Goal: Communication & Community: Answer question/provide support

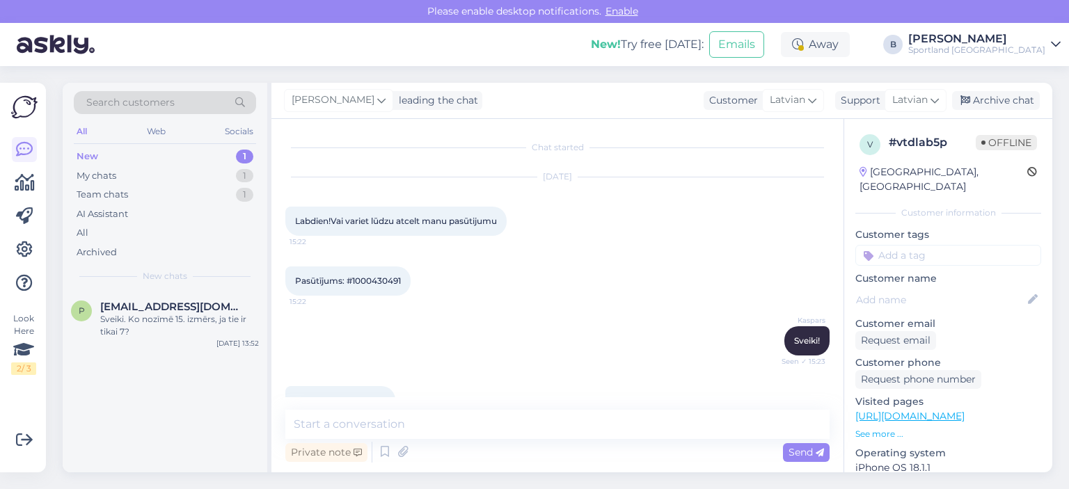
scroll to position [476, 0]
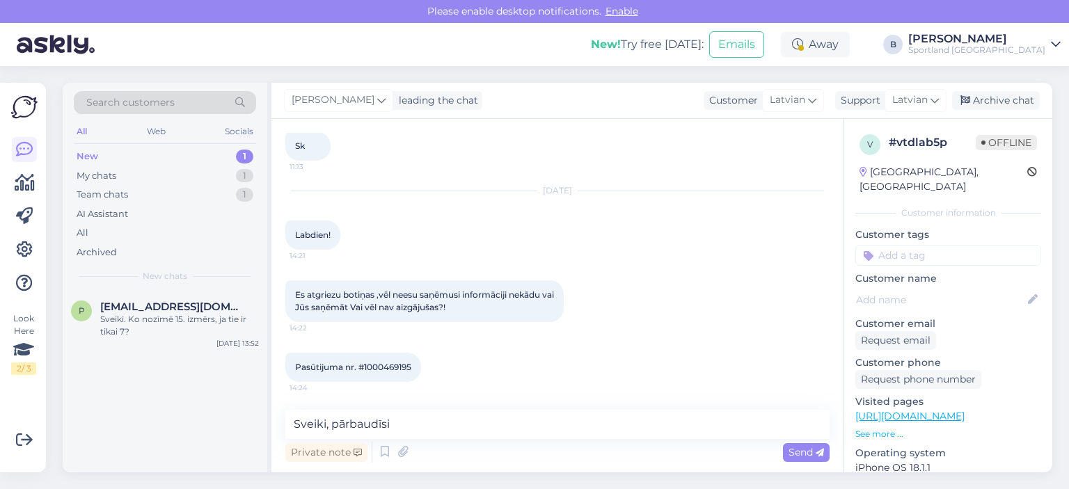
type textarea "Sveiki, pārbaudīsim"
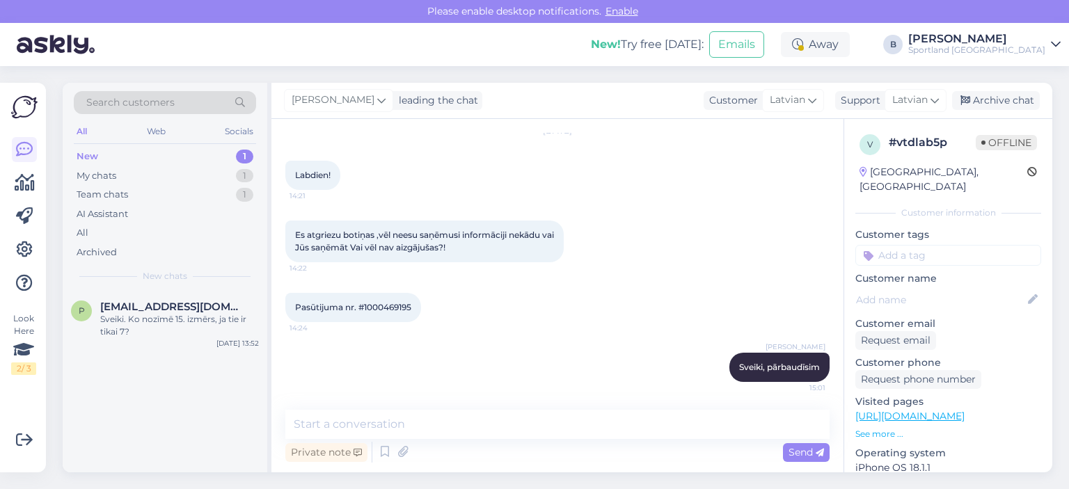
click at [390, 306] on span "Pasūtijuma nr. #1000469195" at bounding box center [353, 307] width 116 height 10
copy div "1000469195 14:24"
click at [432, 418] on textarea at bounding box center [557, 424] width 544 height 29
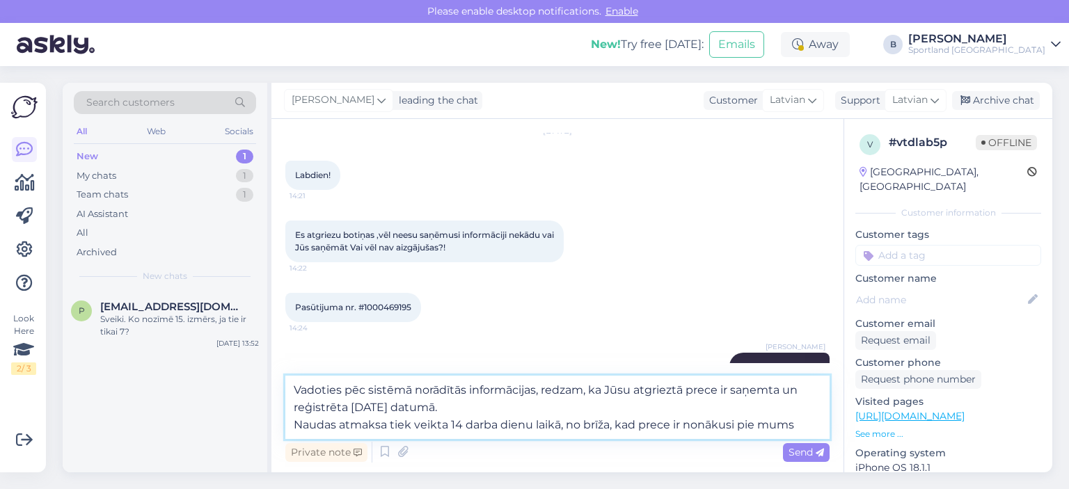
type textarea "Vadoties pēc sistēmā norādītās informācijas, redzam, ka Jūsu atgrieztā prece ir…"
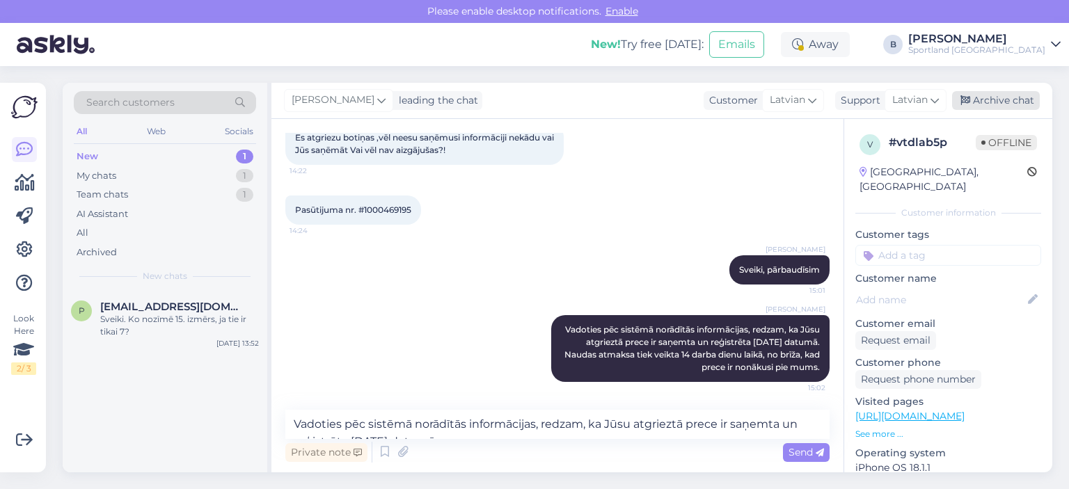
click at [972, 107] on div "Archive chat" at bounding box center [996, 100] width 88 height 19
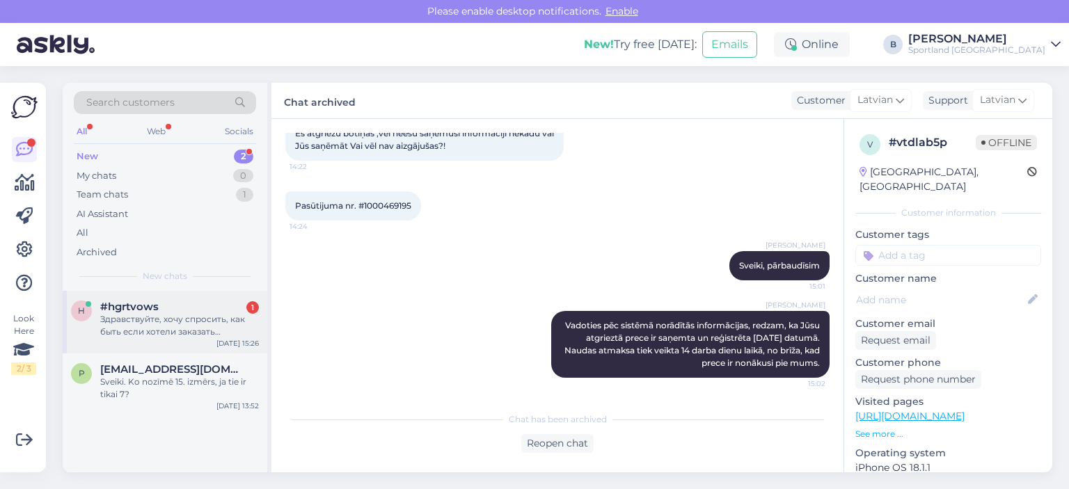
click at [145, 320] on div "Здравствуйте, хочу спросить, как быть если хотели заказать кроссовки они уже у …" at bounding box center [179, 325] width 159 height 25
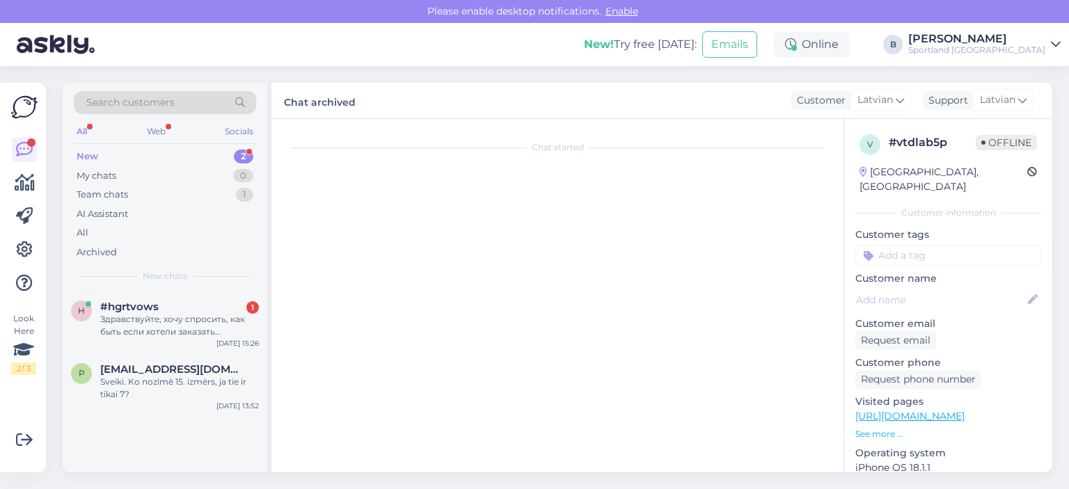
scroll to position [0, 0]
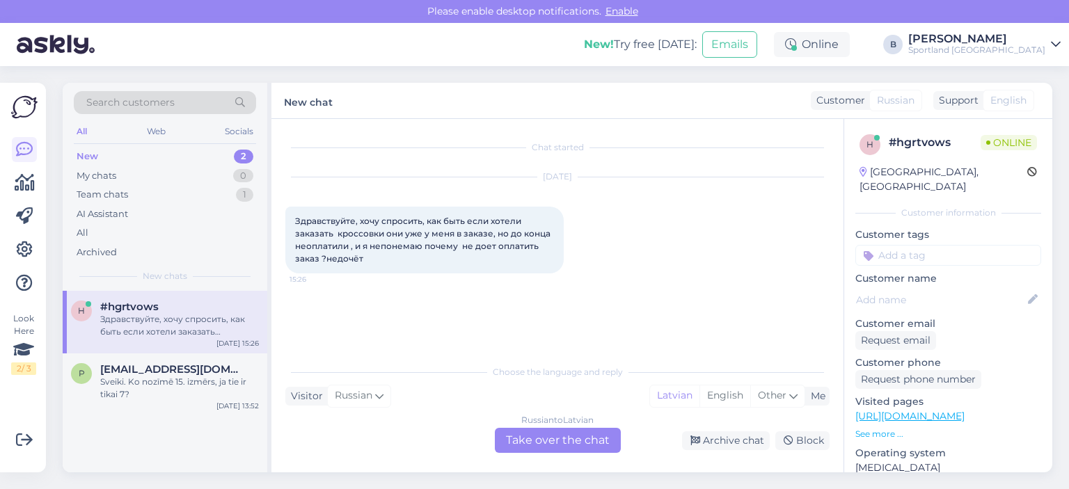
click at [567, 432] on div "Russian to Latvian Take over the chat" at bounding box center [558, 440] width 126 height 25
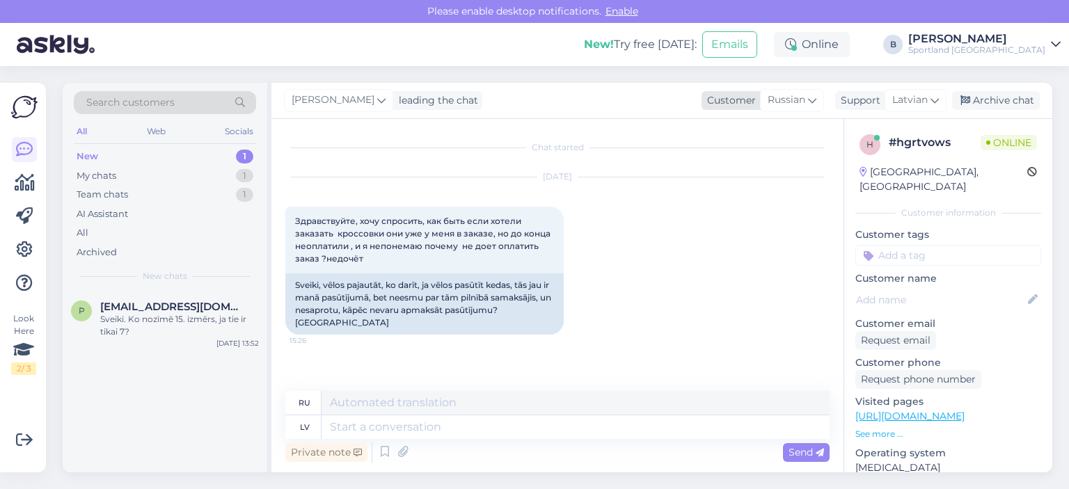
click at [805, 99] on span "Russian" at bounding box center [787, 100] width 38 height 15
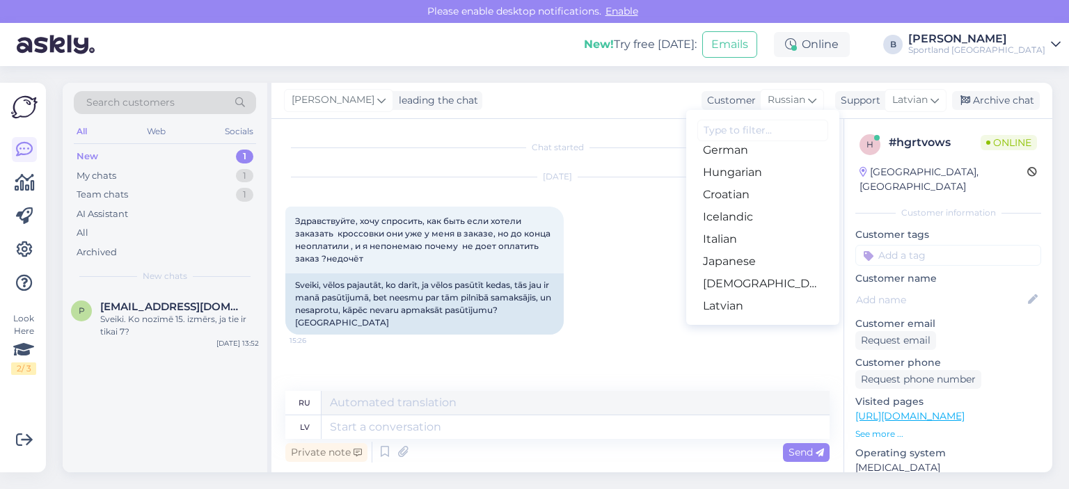
scroll to position [279, 0]
click at [733, 288] on link "Latvian" at bounding box center [763, 285] width 153 height 22
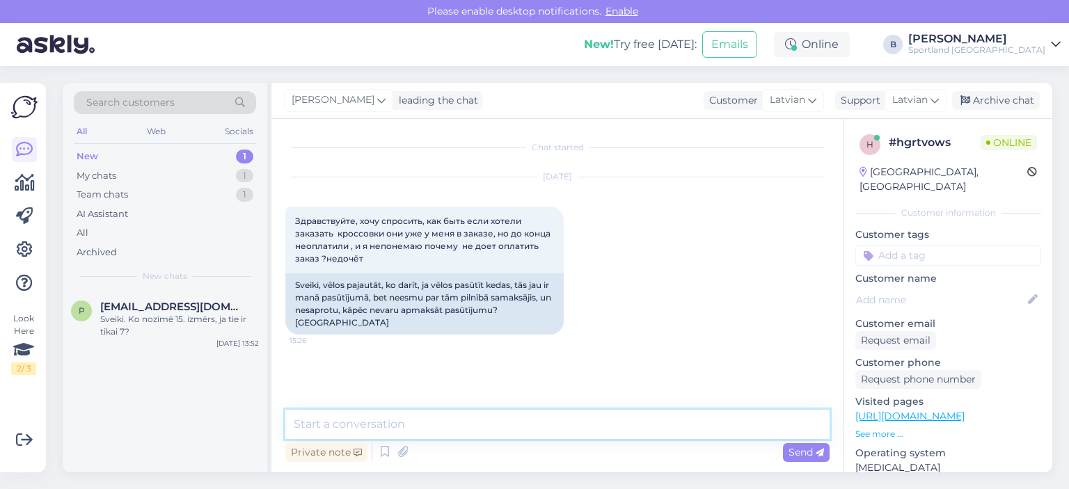
click at [515, 431] on textarea at bounding box center [557, 424] width 544 height 29
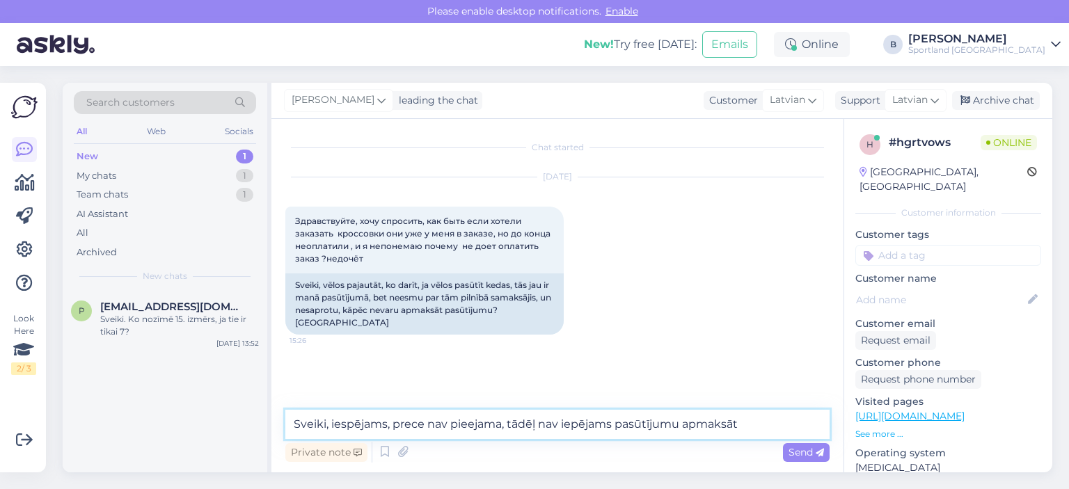
type textarea "Sveiki, iespējams, prece nav pieejama, tādēļ nav iepējams pasūtījumu apmaksāt."
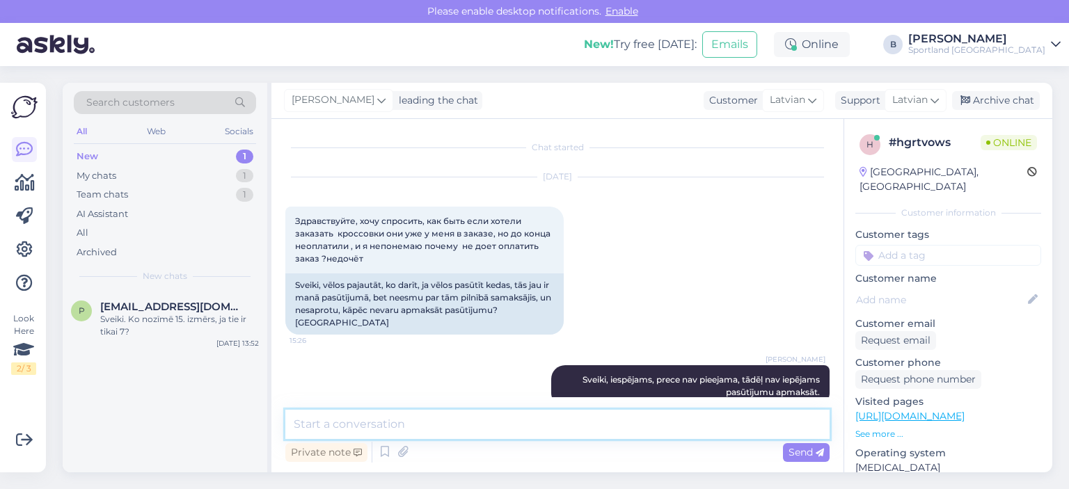
scroll to position [13, 0]
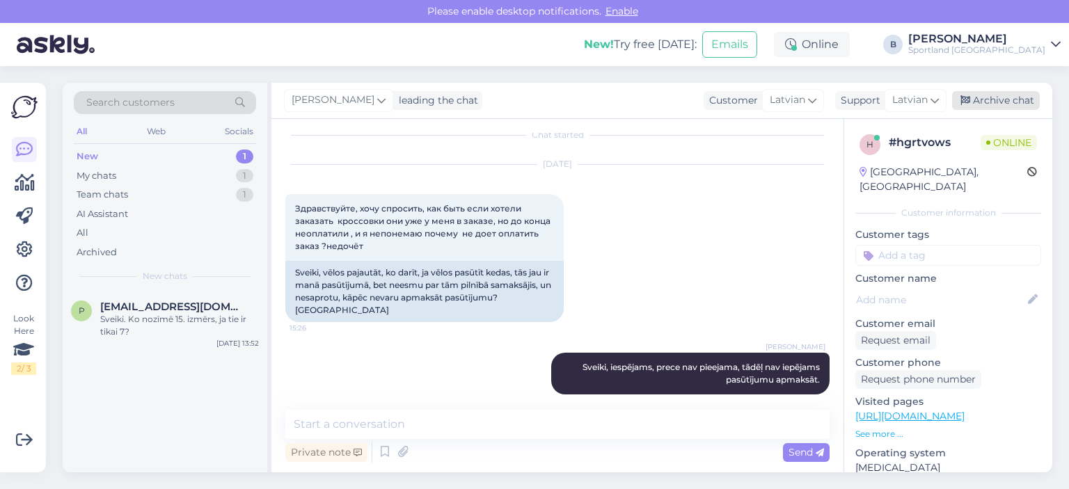
click at [1000, 102] on div "Archive chat" at bounding box center [996, 100] width 88 height 19
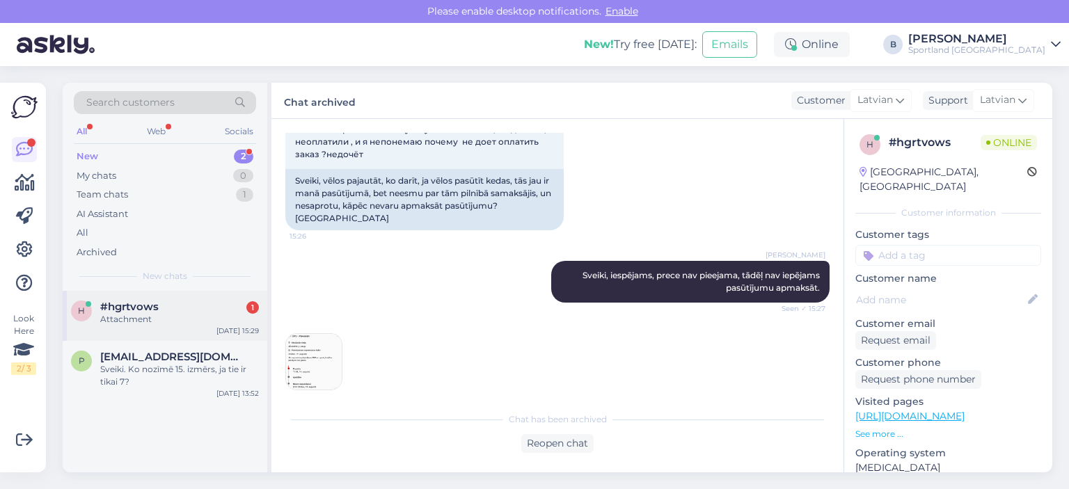
click at [171, 308] on div "#hgrtvows 1" at bounding box center [179, 307] width 159 height 13
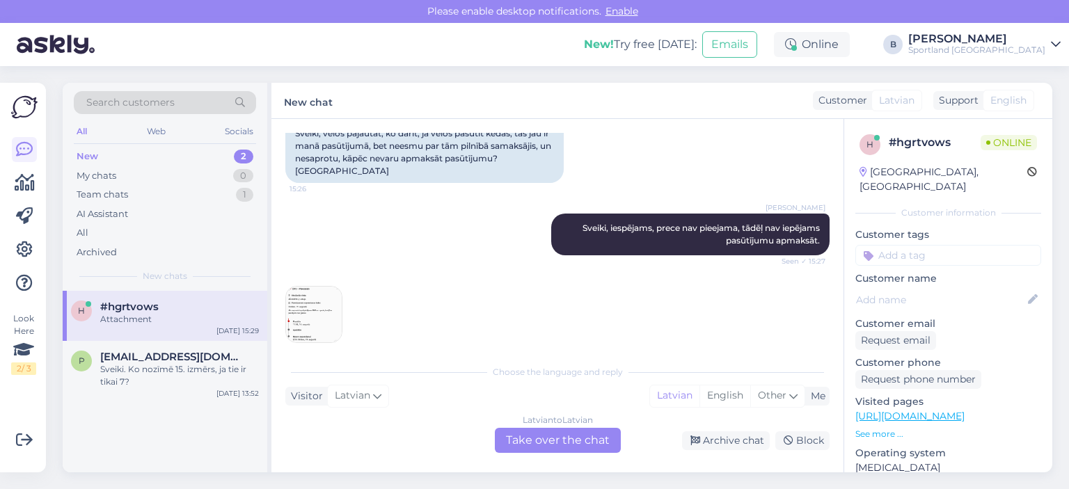
click at [308, 304] on img at bounding box center [314, 315] width 56 height 56
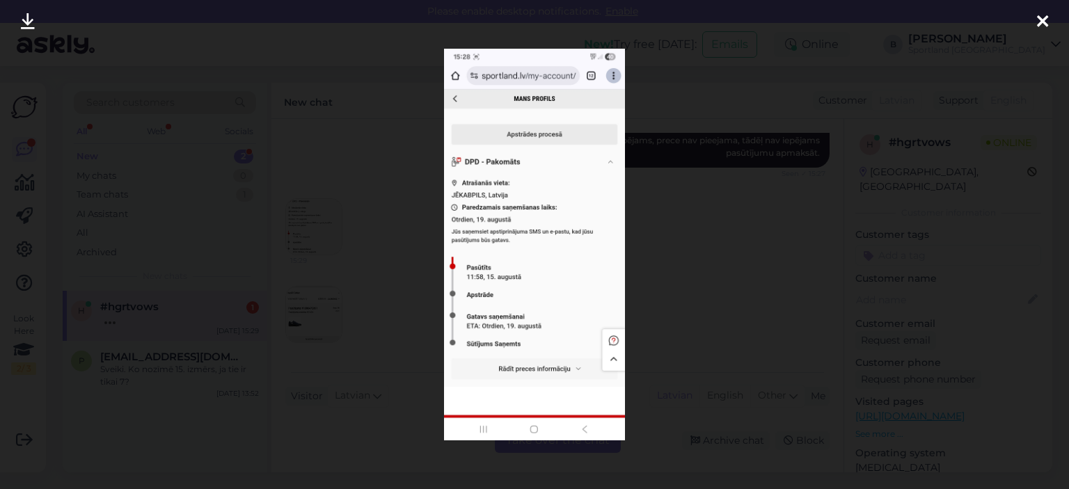
scroll to position [299, 0]
click at [691, 268] on div at bounding box center [534, 244] width 1069 height 489
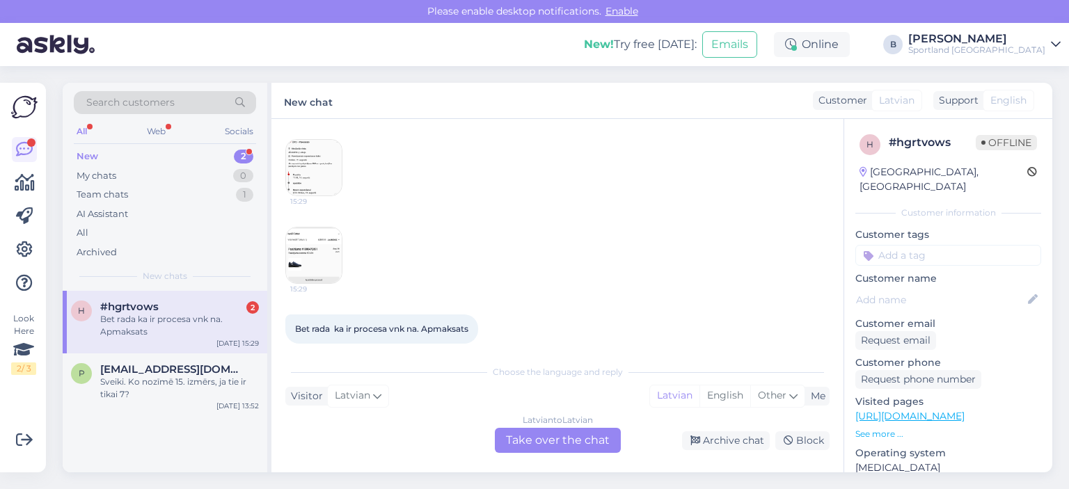
click at [576, 444] on div "Latvian to Latvian Take over the chat" at bounding box center [558, 440] width 126 height 25
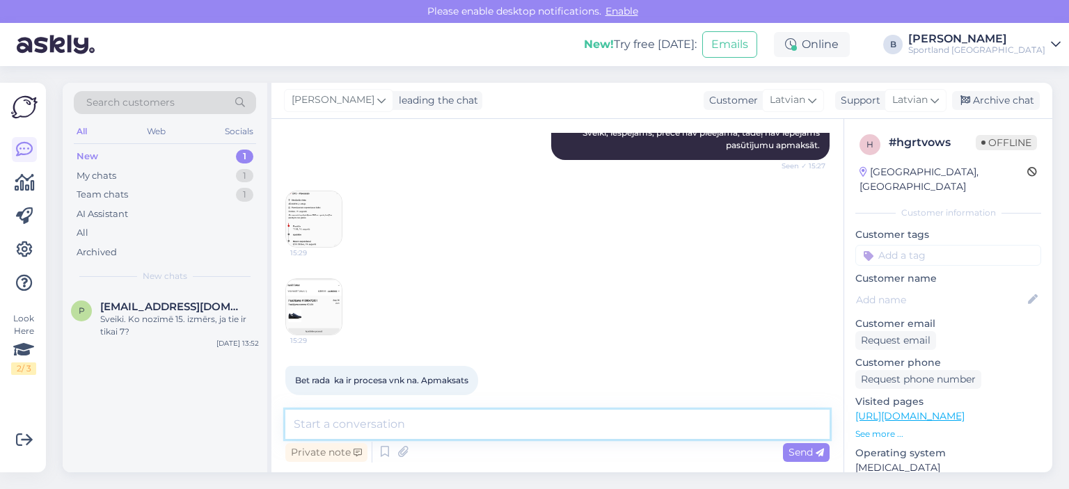
click at [578, 425] on textarea at bounding box center [557, 424] width 544 height 29
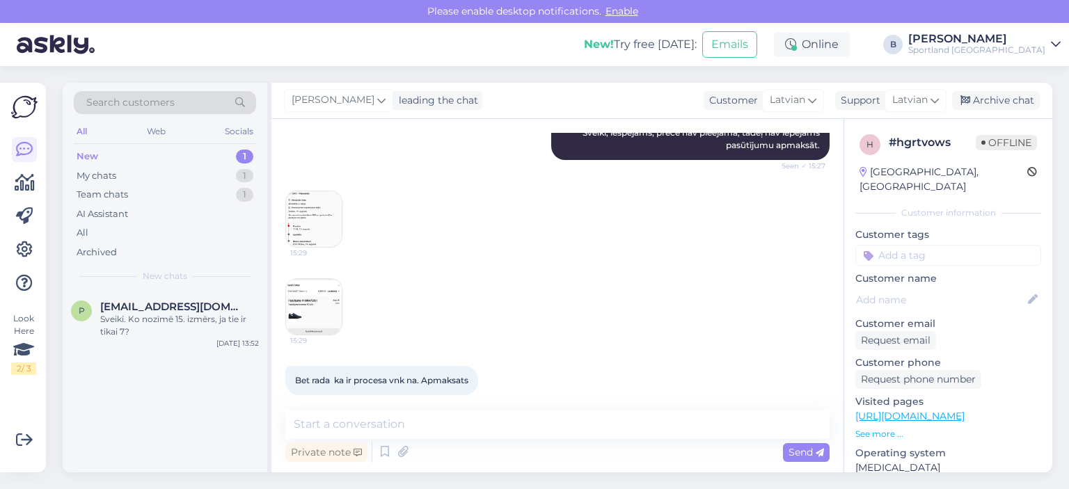
click at [309, 280] on img at bounding box center [314, 307] width 56 height 56
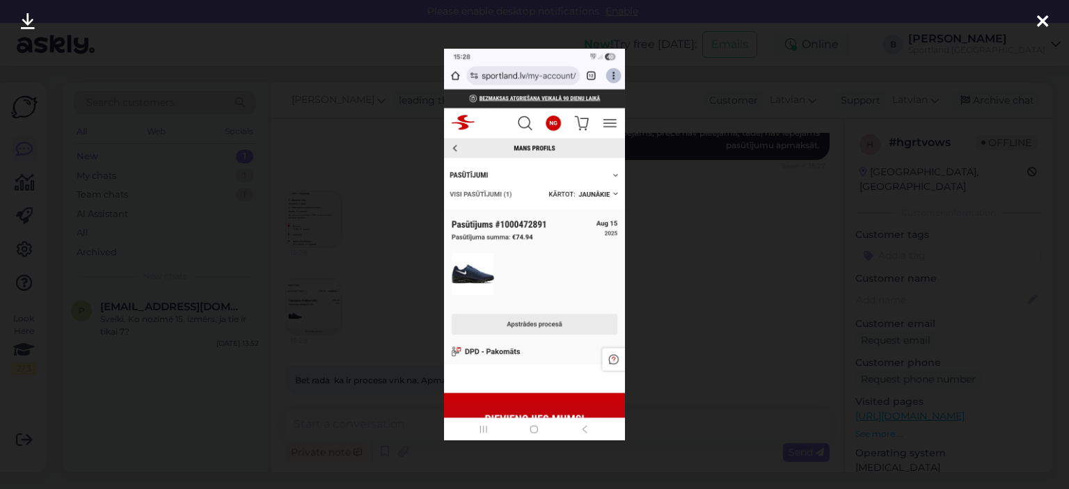
click at [712, 254] on div at bounding box center [534, 244] width 1069 height 489
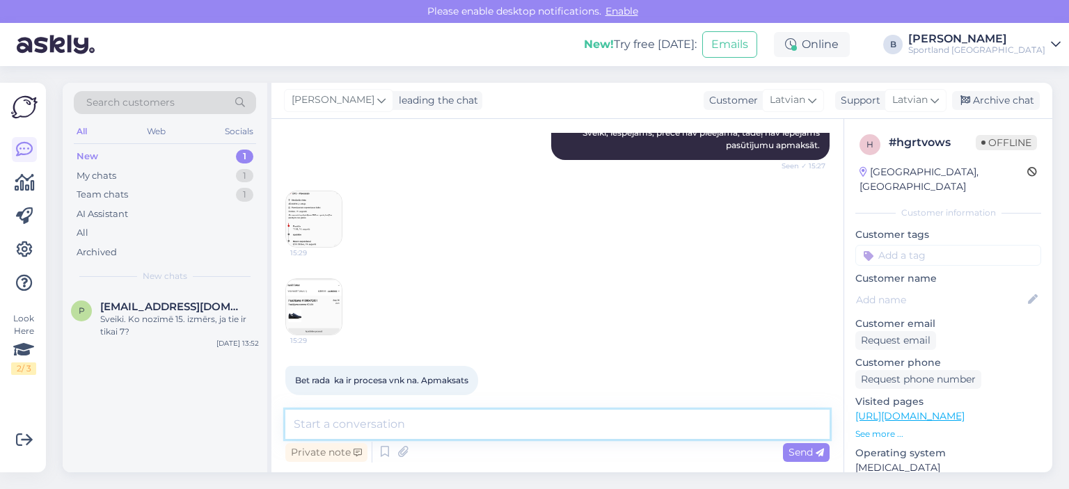
click at [524, 416] on textarea at bounding box center [557, 424] width 544 height 29
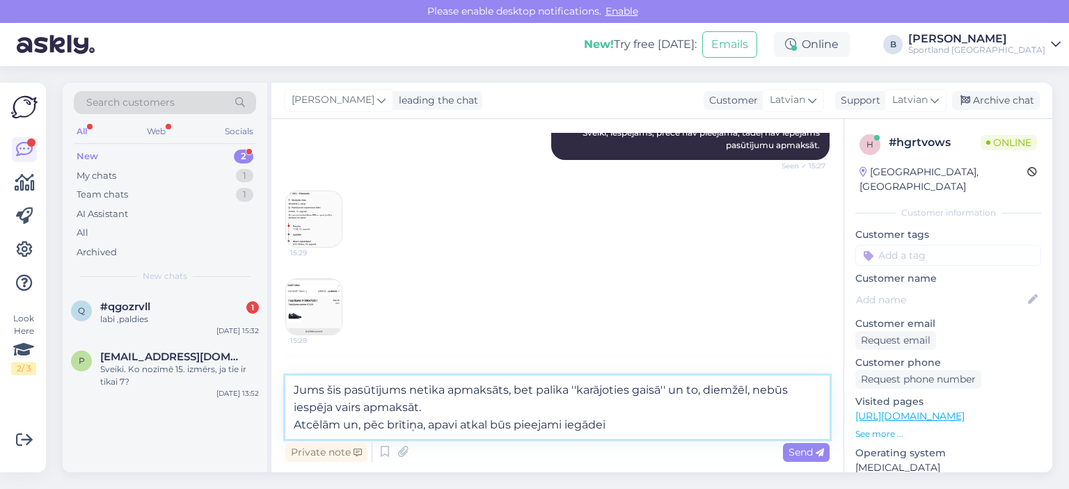
type textarea "Jums šis pasūtījums netika apmaksāts, bet palika ''karājoties gaisā'' un to, di…"
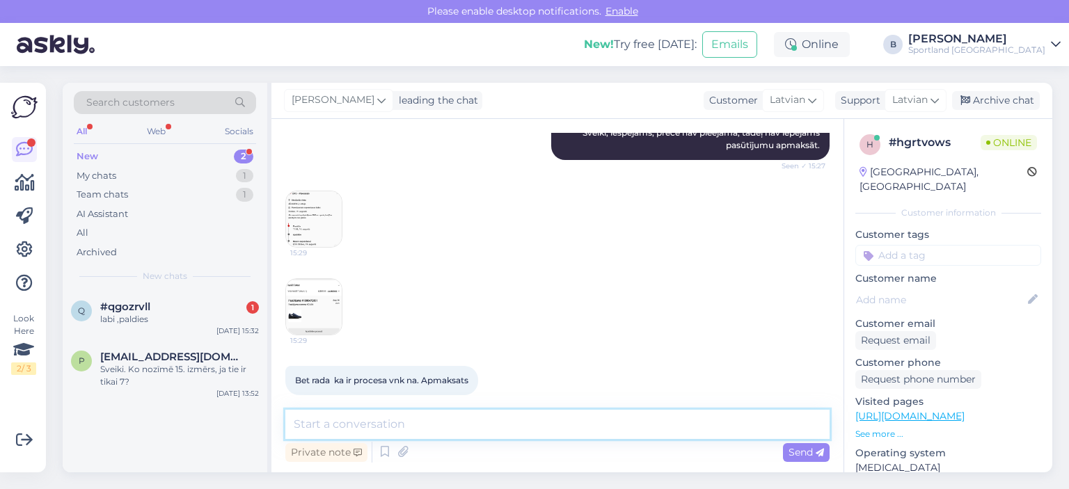
scroll to position [332, 0]
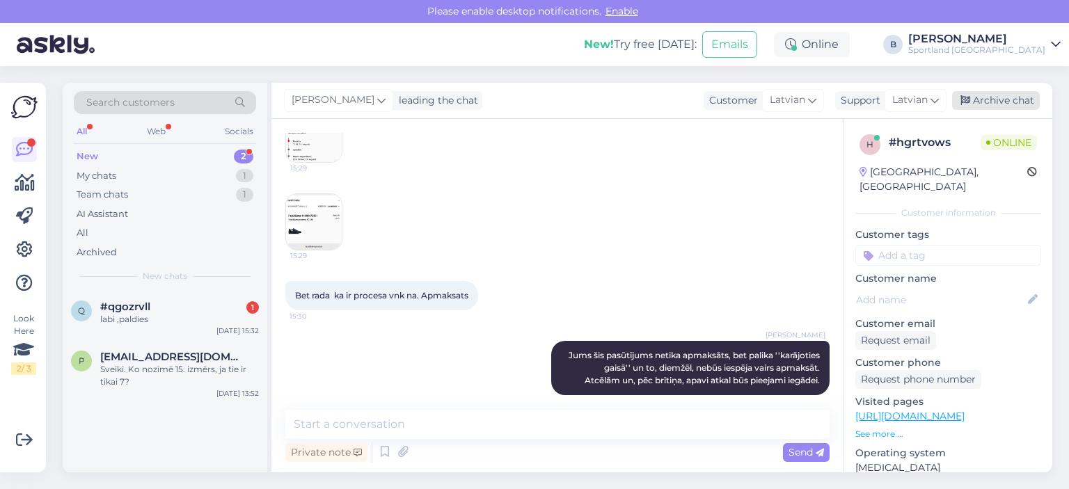
click at [1013, 94] on div "Archive chat" at bounding box center [996, 100] width 88 height 19
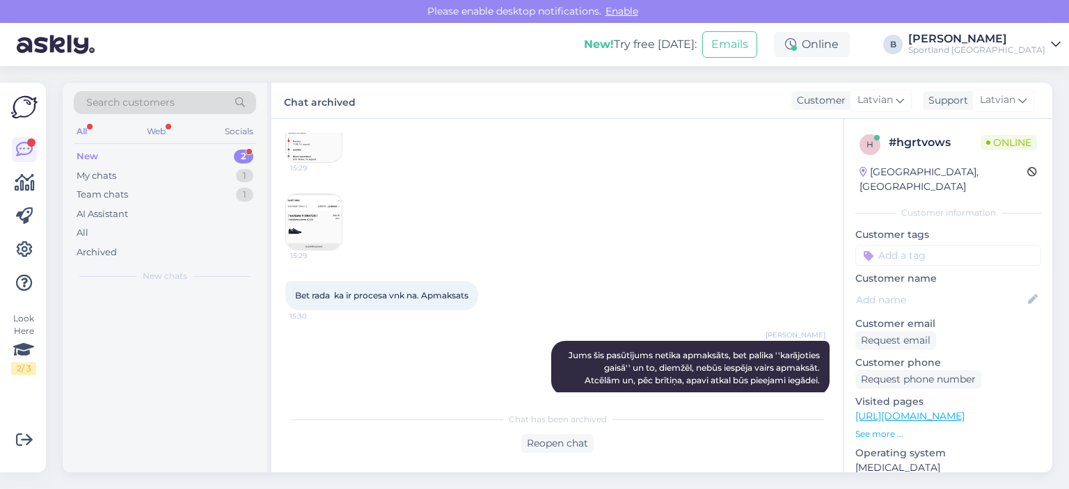
scroll to position [337, 0]
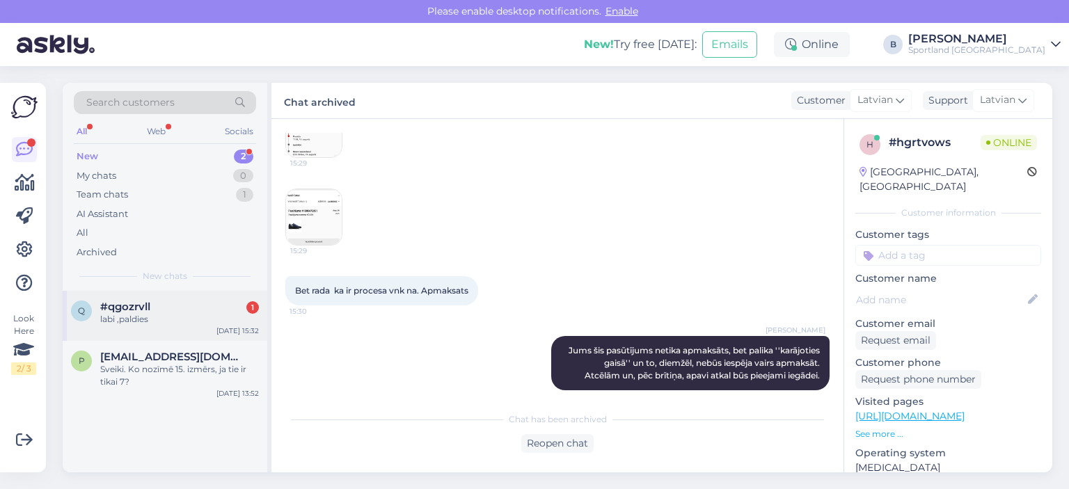
click at [159, 317] on div "labi ,paldies" at bounding box center [179, 319] width 159 height 13
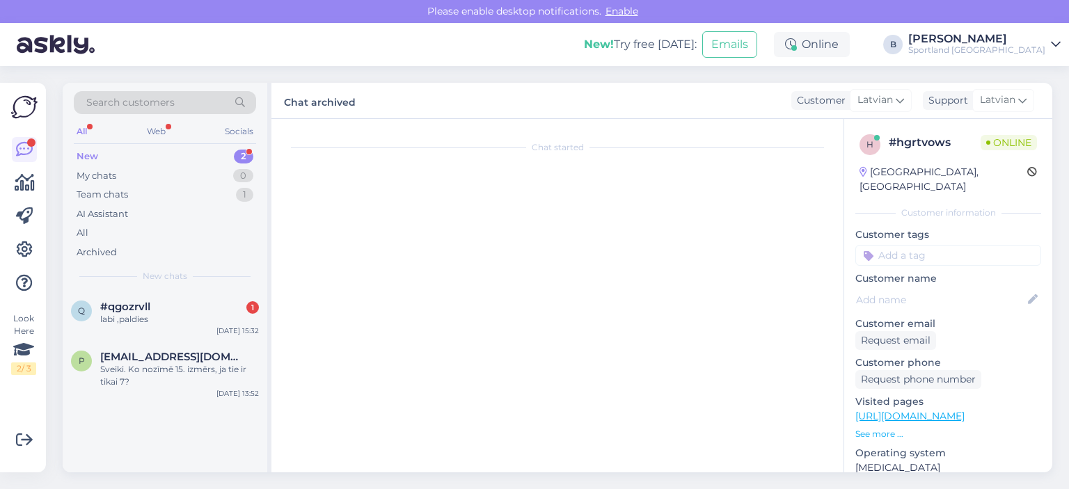
scroll to position [217, 0]
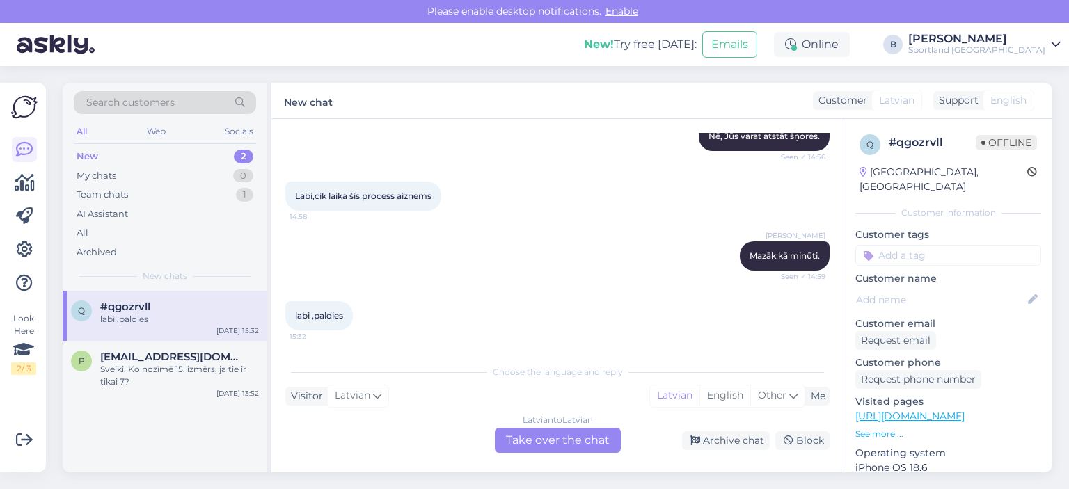
click at [565, 445] on div "Latvian to Latvian Take over the chat" at bounding box center [558, 440] width 126 height 25
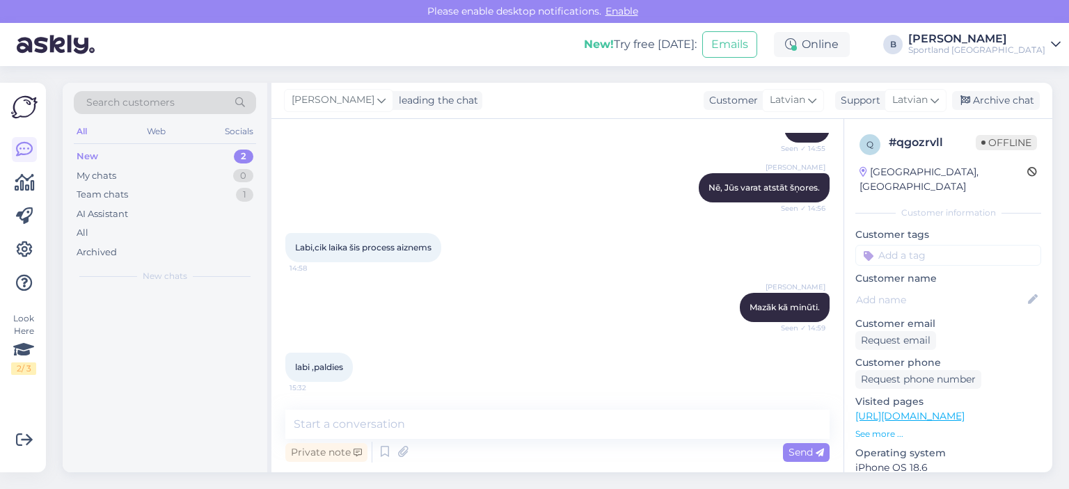
scroll to position [166, 0]
click at [1006, 99] on div "Archive chat" at bounding box center [996, 100] width 88 height 19
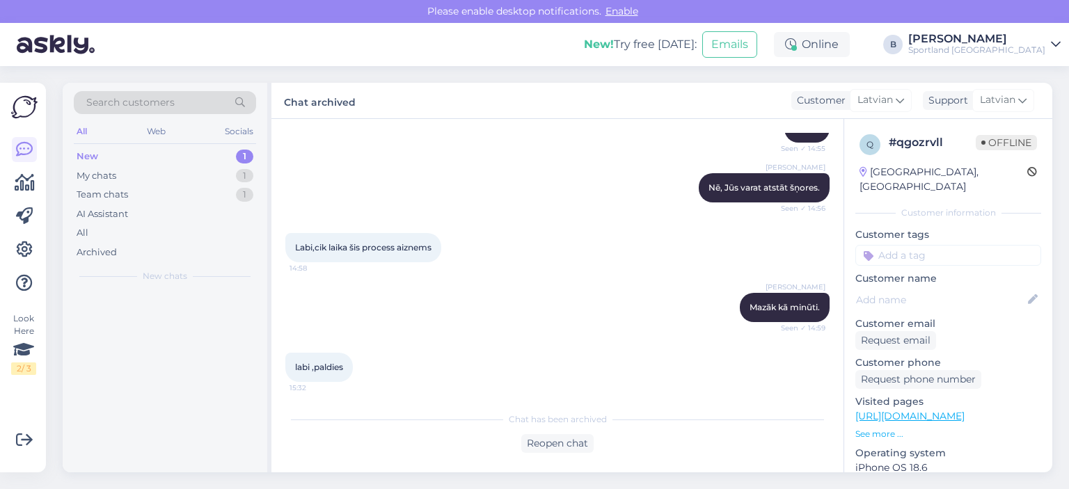
scroll to position [170, 0]
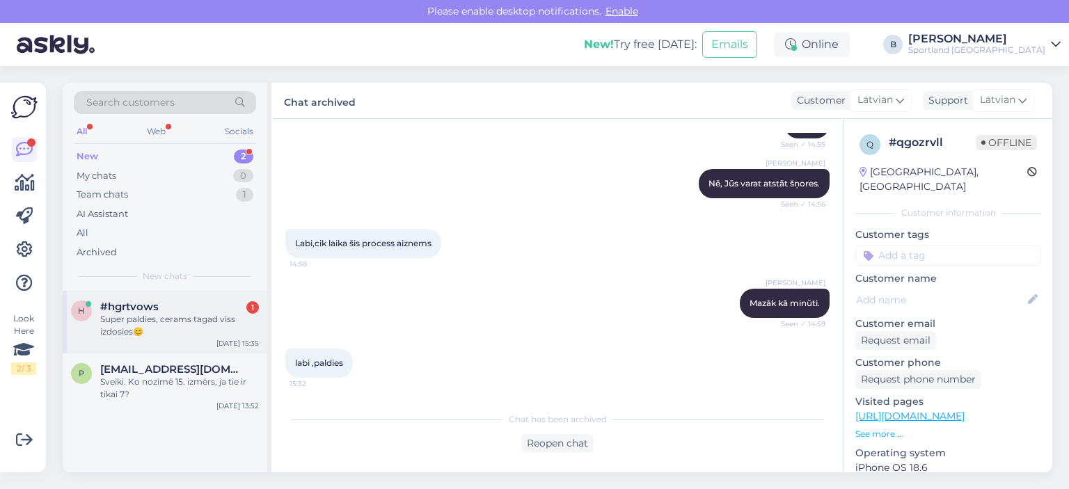
click at [206, 328] on div "Super paldies, cerams tagad viss izdosies😊" at bounding box center [179, 325] width 159 height 25
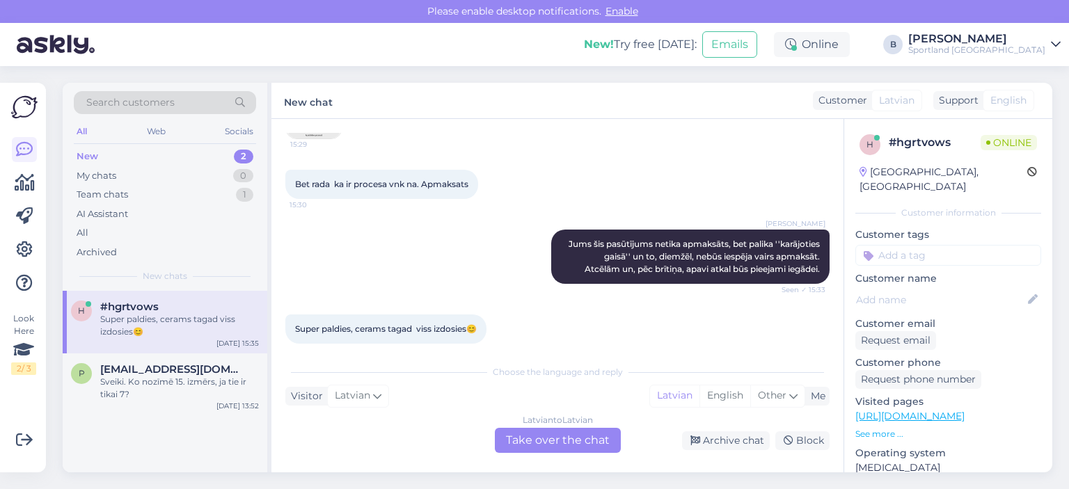
click at [563, 444] on div "Latvian to Latvian Take over the chat" at bounding box center [558, 440] width 126 height 25
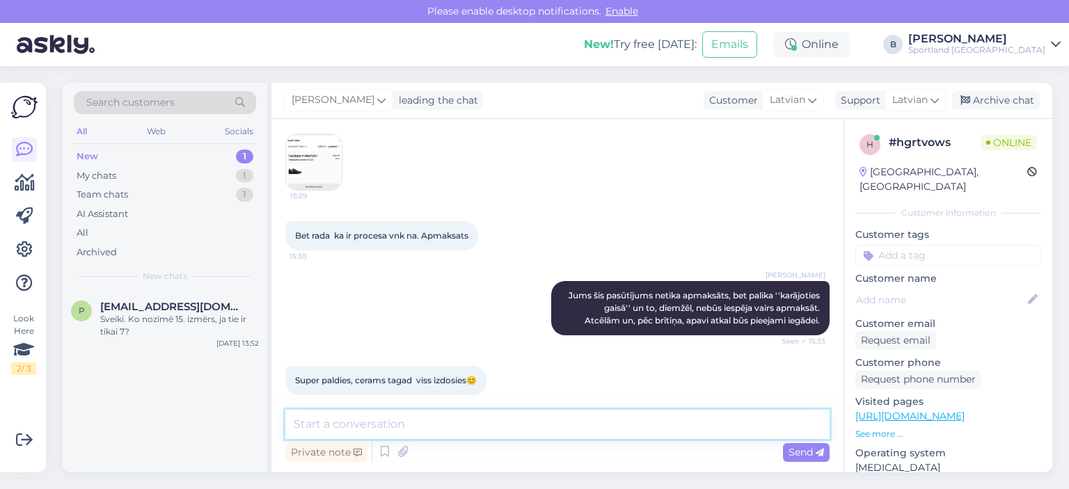
click at [562, 424] on textarea at bounding box center [557, 424] width 544 height 29
type textarea "Jauku Jums dienu! :)"
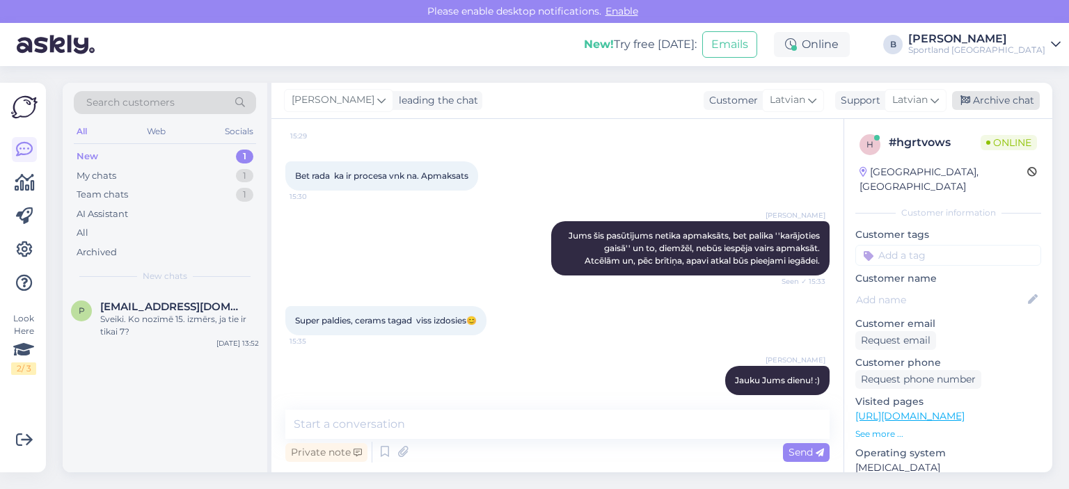
click at [994, 97] on div "Archive chat" at bounding box center [996, 100] width 88 height 19
